Goal: Information Seeking & Learning: Learn about a topic

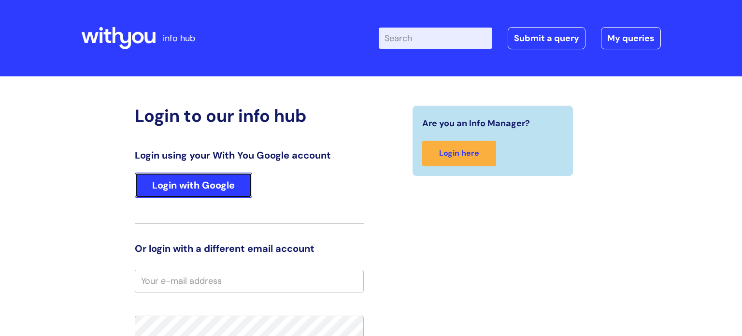
click at [200, 188] on link "Login with Google" at bounding box center [193, 184] width 117 height 25
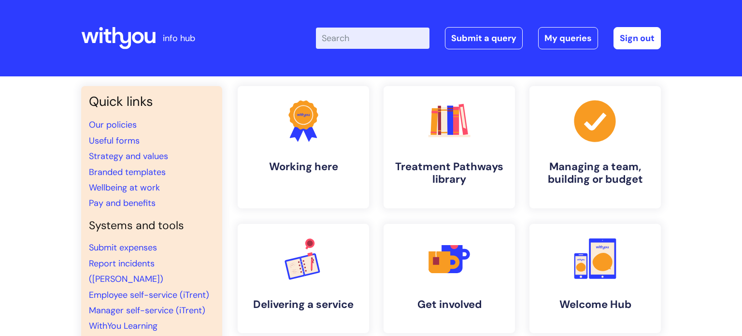
click at [344, 41] on input "Enter your search term here..." at bounding box center [372, 38] width 113 height 21
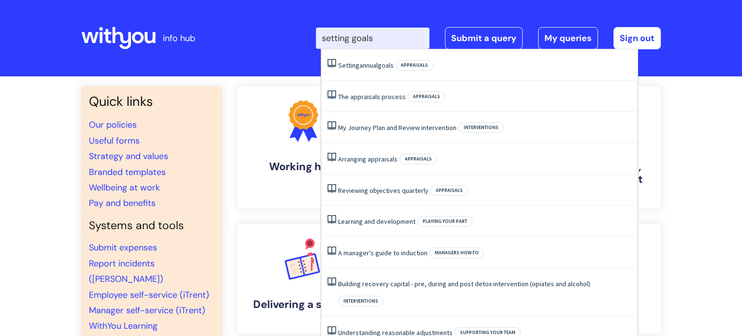
type input "setting goals"
click button "Search" at bounding box center [0, 0] width 0 height 0
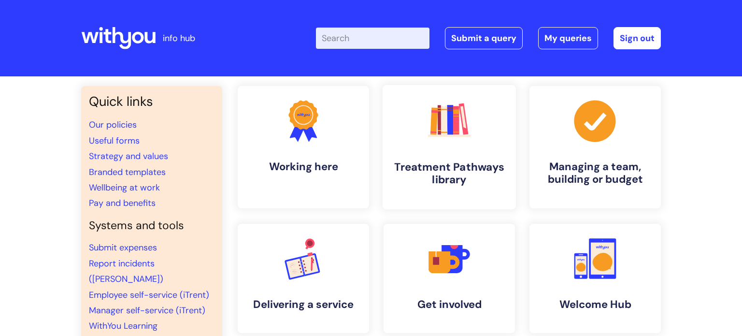
click at [476, 170] on h4 "Treatment Pathways library" at bounding box center [449, 173] width 118 height 26
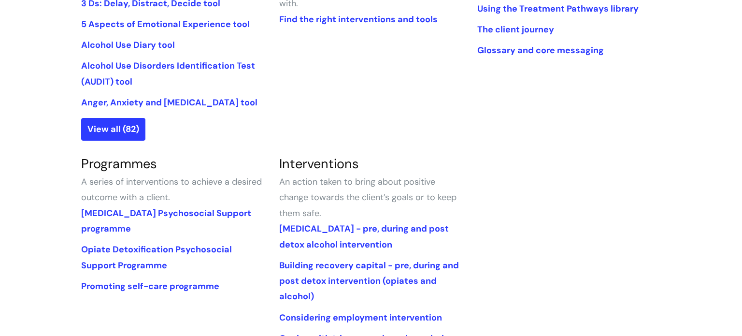
scroll to position [328, 0]
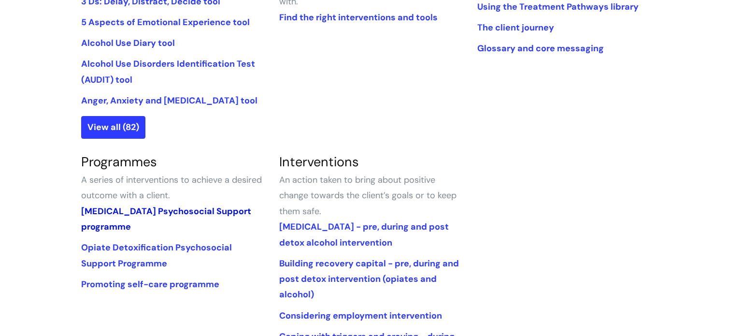
click at [152, 212] on link "[MEDICAL_DATA] Psychosocial Support programme" at bounding box center [166, 218] width 170 height 27
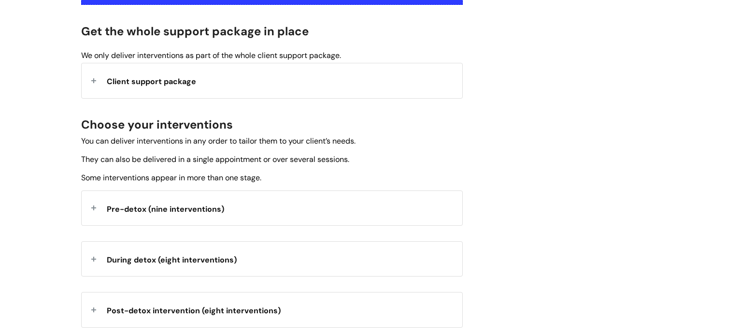
scroll to position [210, 0]
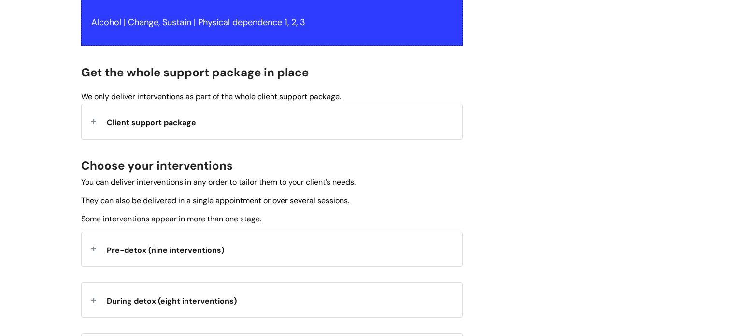
click at [131, 253] on span "Pre-detox (nine interventions)" at bounding box center [165, 250] width 117 height 10
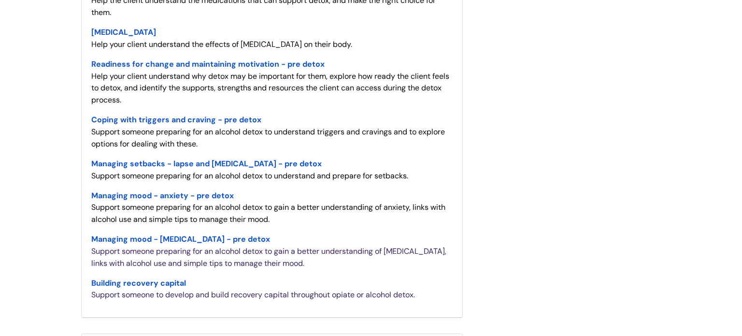
scroll to position [538, 0]
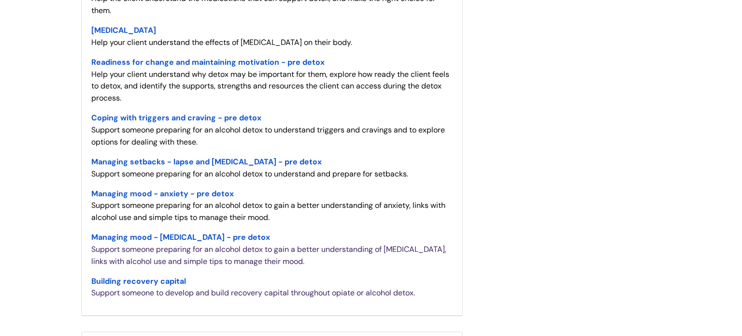
click at [196, 120] on span "Coping with triggers and craving - pre detox" at bounding box center [176, 118] width 170 height 10
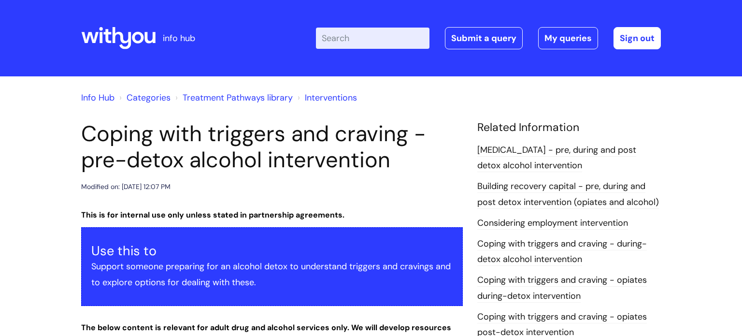
click at [443, 172] on h1 "Coping with triggers and craving - pre-detox alcohol intervention" at bounding box center [271, 147] width 381 height 52
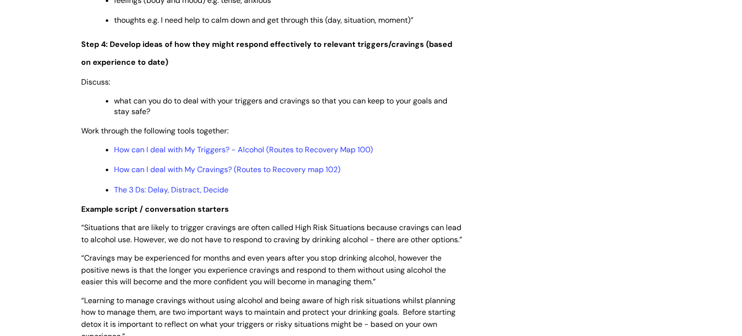
scroll to position [1719, 0]
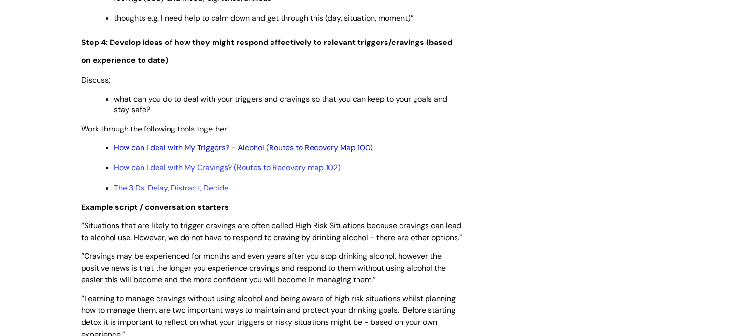
click at [202, 153] on link "How can I deal with My Triggers? - Alcohol (Routes to Recovery Map 100)" at bounding box center [243, 147] width 259 height 10
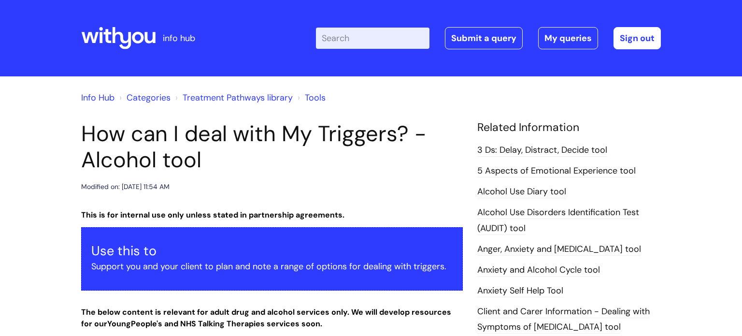
click at [419, 167] on h1 "How can I deal with My Triggers? - Alcohol tool" at bounding box center [271, 147] width 381 height 52
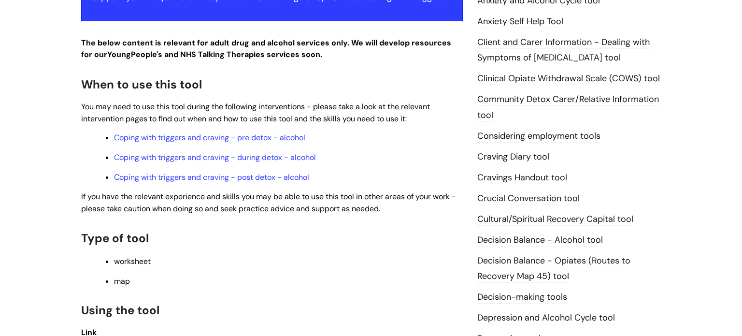
scroll to position [270, 0]
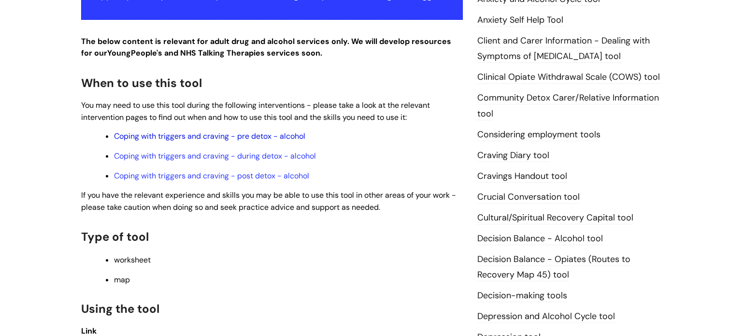
click at [238, 137] on link "Coping with triggers and craving - pre detox - alcohol" at bounding box center [209, 136] width 191 height 10
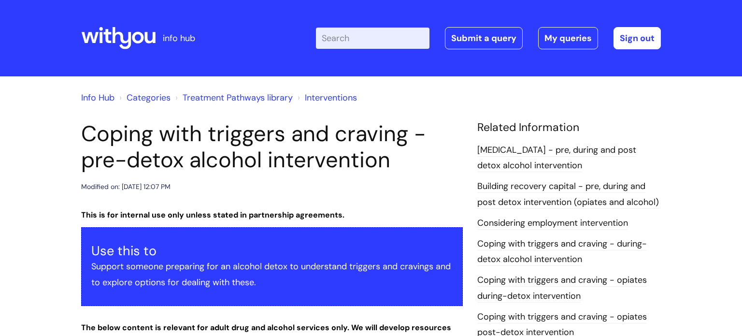
click at [398, 183] on div "Modified on: Tue, 14 May, 2024 at 12:07 PM" at bounding box center [271, 187] width 381 height 12
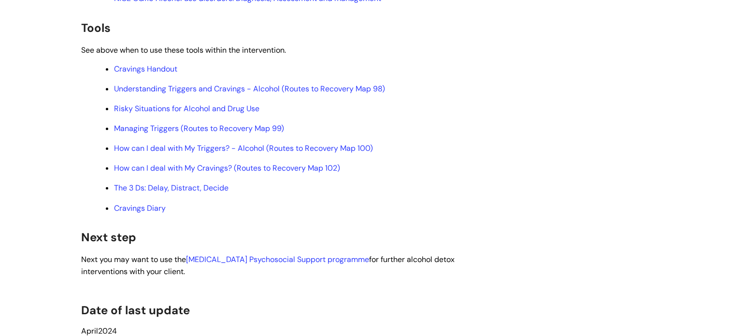
scroll to position [3032, 0]
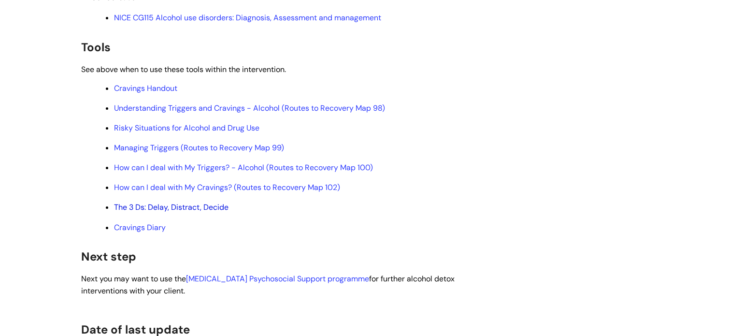
click at [142, 212] on link "The 3 Ds: Delay, Distract, Decide" at bounding box center [171, 207] width 114 height 10
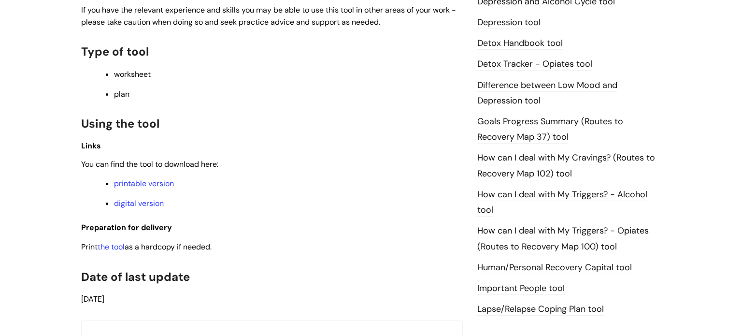
scroll to position [579, 0]
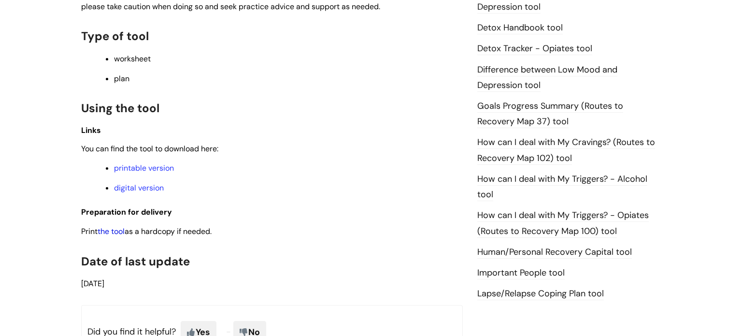
click at [118, 236] on link "the tool" at bounding box center [111, 231] width 27 height 10
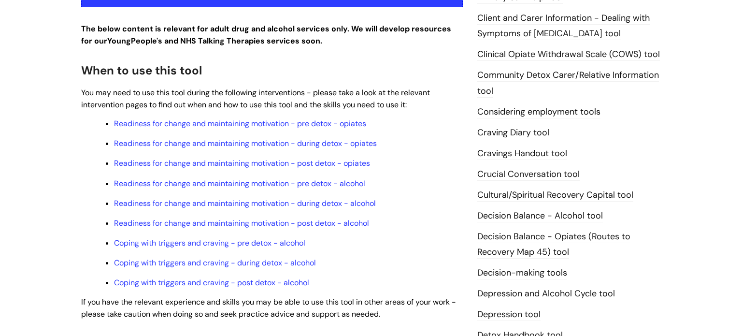
scroll to position [270, 0]
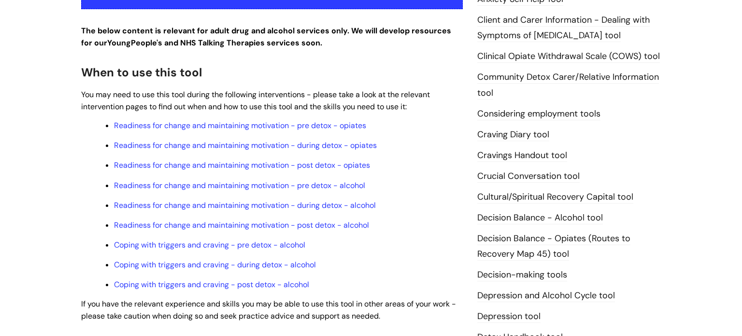
click at [524, 135] on link "Craving Diary tool" at bounding box center [513, 134] width 72 height 13
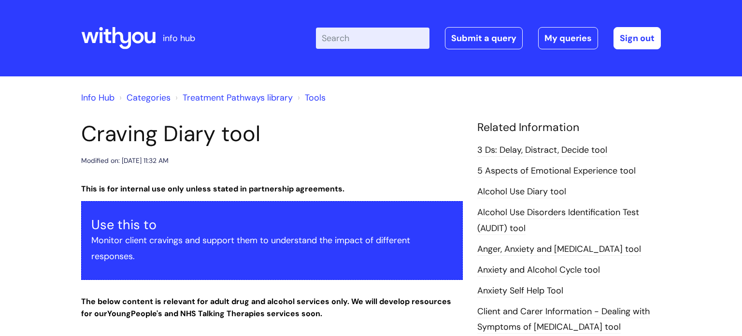
click at [432, 146] on h1 "Craving Diary tool" at bounding box center [271, 134] width 381 height 26
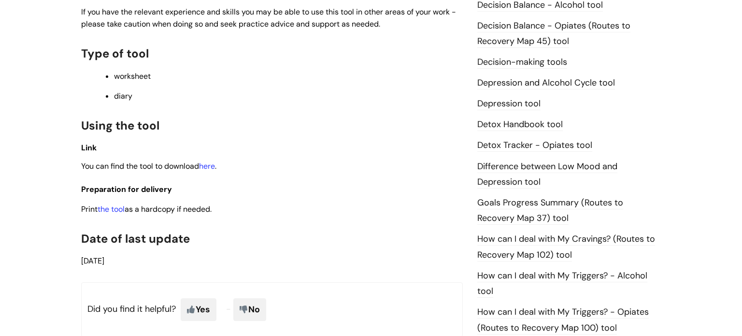
scroll to position [502, 0]
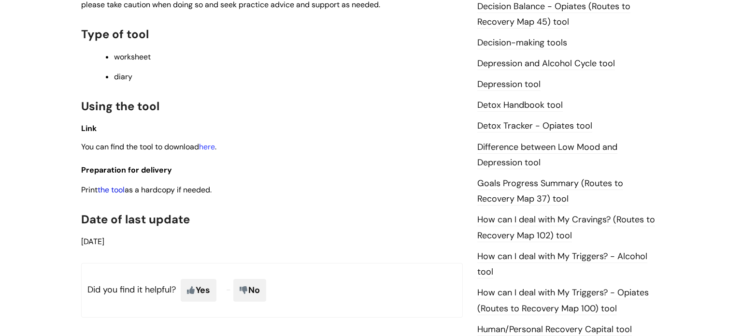
click at [114, 194] on link "the tool" at bounding box center [111, 189] width 27 height 10
click at [406, 129] on p "Link" at bounding box center [271, 128] width 381 height 12
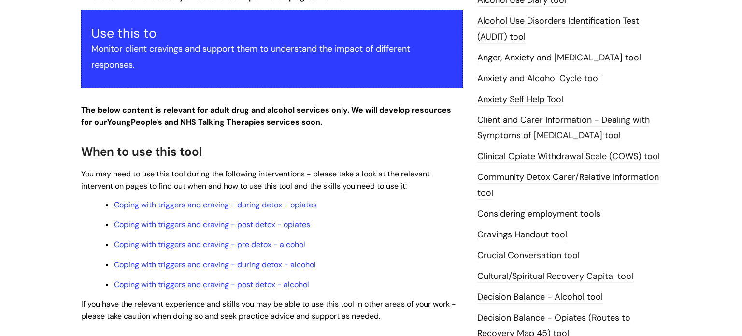
scroll to position [193, 0]
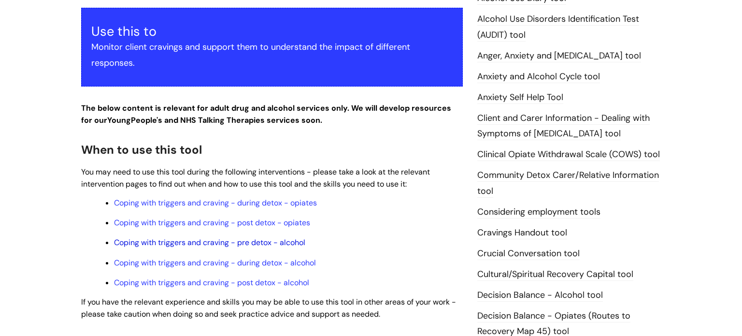
click at [201, 246] on link "Coping with triggers and craving - pre detox - alcohol" at bounding box center [209, 242] width 191 height 10
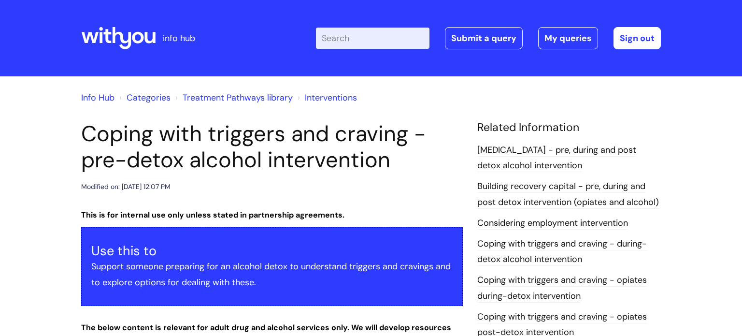
click at [388, 189] on div "Modified on: [DATE] 12:07 PM" at bounding box center [271, 187] width 381 height 12
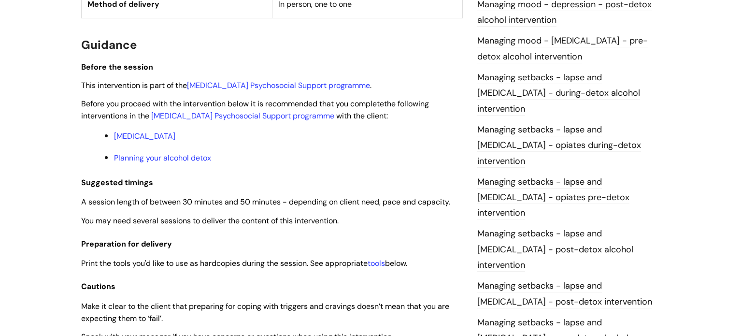
scroll to position [753, 0]
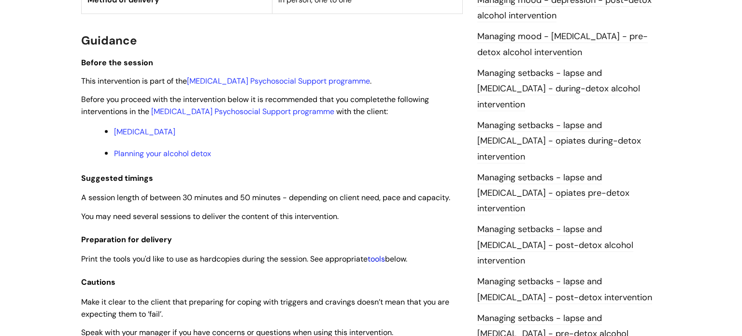
click at [385, 262] on link "tools" at bounding box center [375, 258] width 17 height 10
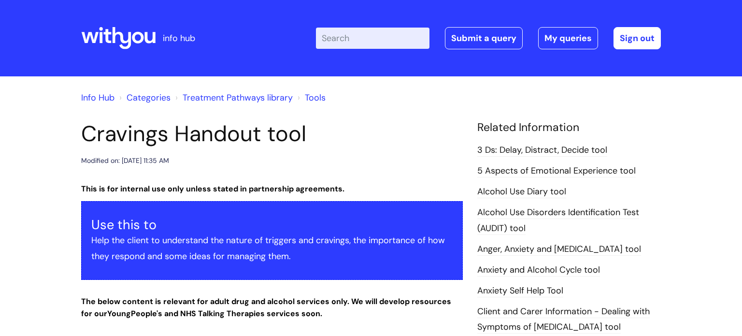
click at [377, 151] on header "Cravings Handout tool Modified on: [DATE] 11:35 AM" at bounding box center [271, 144] width 381 height 46
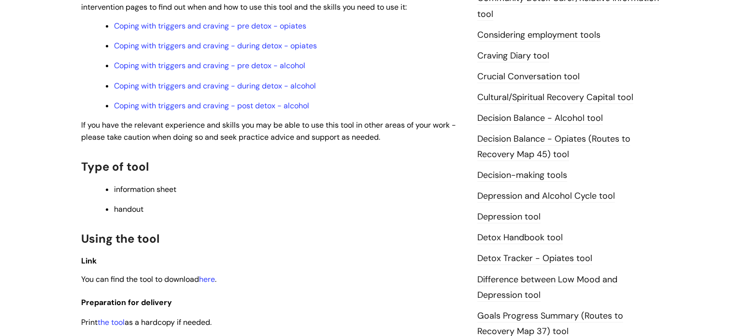
scroll to position [386, 0]
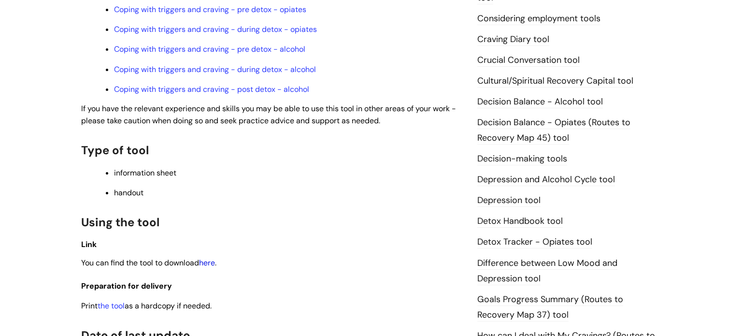
click at [211, 268] on link "here" at bounding box center [207, 262] width 16 height 10
